Goal: Browse casually: Explore the website without a specific task or goal

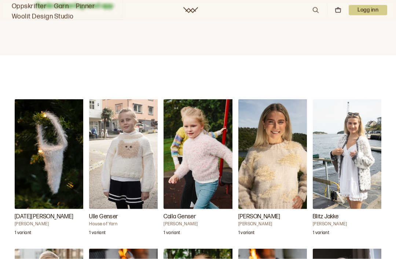
scroll to position [663, 0]
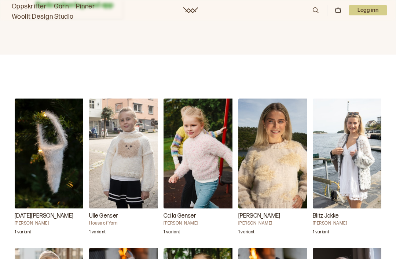
click at [206, 168] on img "Calla Genser" at bounding box center [200, 154] width 73 height 110
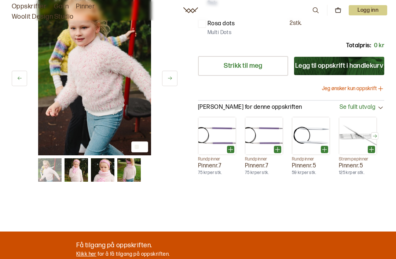
scroll to position [197, 0]
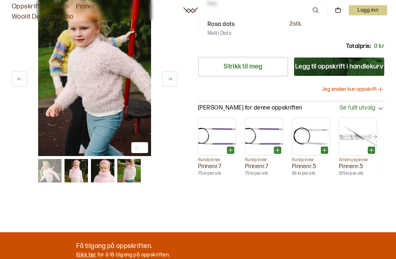
click at [79, 173] on img at bounding box center [76, 170] width 23 height 23
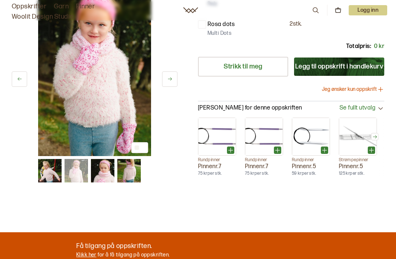
click at [103, 171] on img at bounding box center [102, 170] width 23 height 23
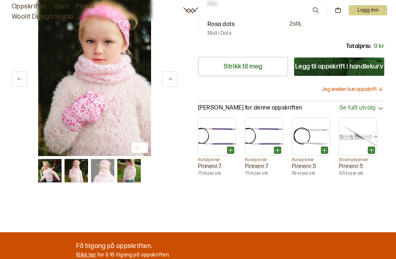
click at [127, 172] on img at bounding box center [128, 170] width 23 height 23
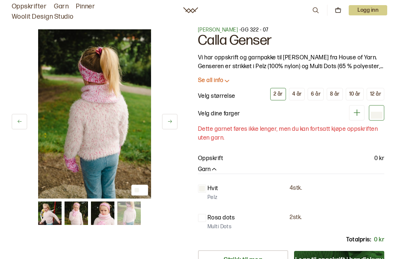
scroll to position [0, 0]
